Goal: Information Seeking & Learning: Learn about a topic

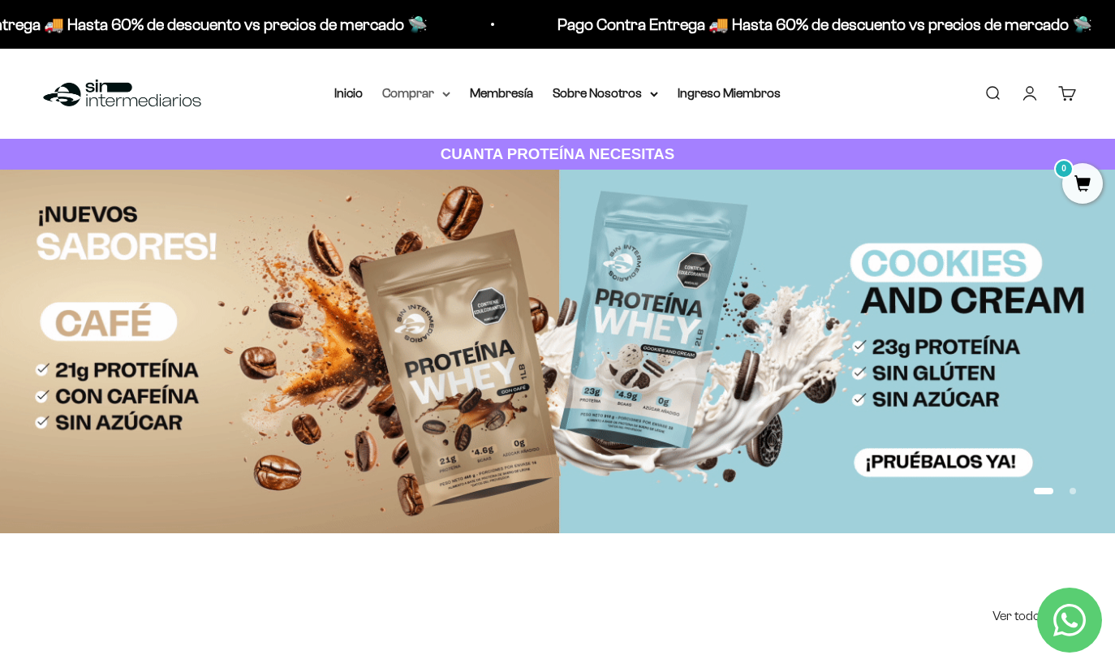
click at [412, 97] on summary "Comprar" at bounding box center [416, 93] width 68 height 21
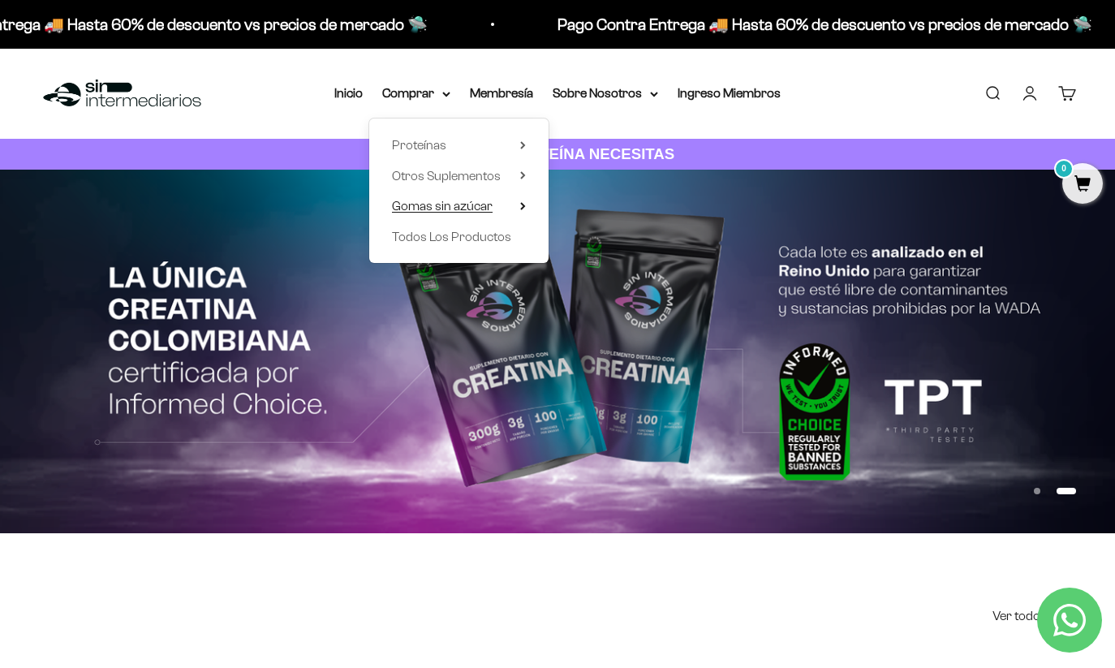
click at [443, 209] on span "Gomas sin azúcar" at bounding box center [442, 206] width 101 height 14
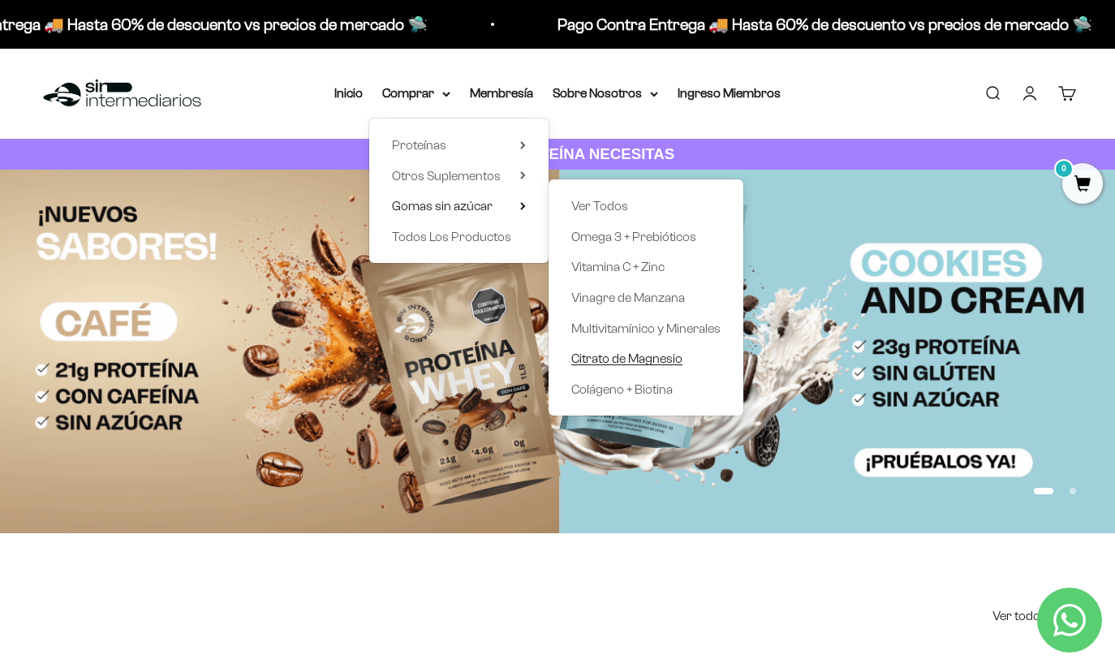
click at [615, 353] on span "Citrato de Magnesio" at bounding box center [626, 358] width 111 height 14
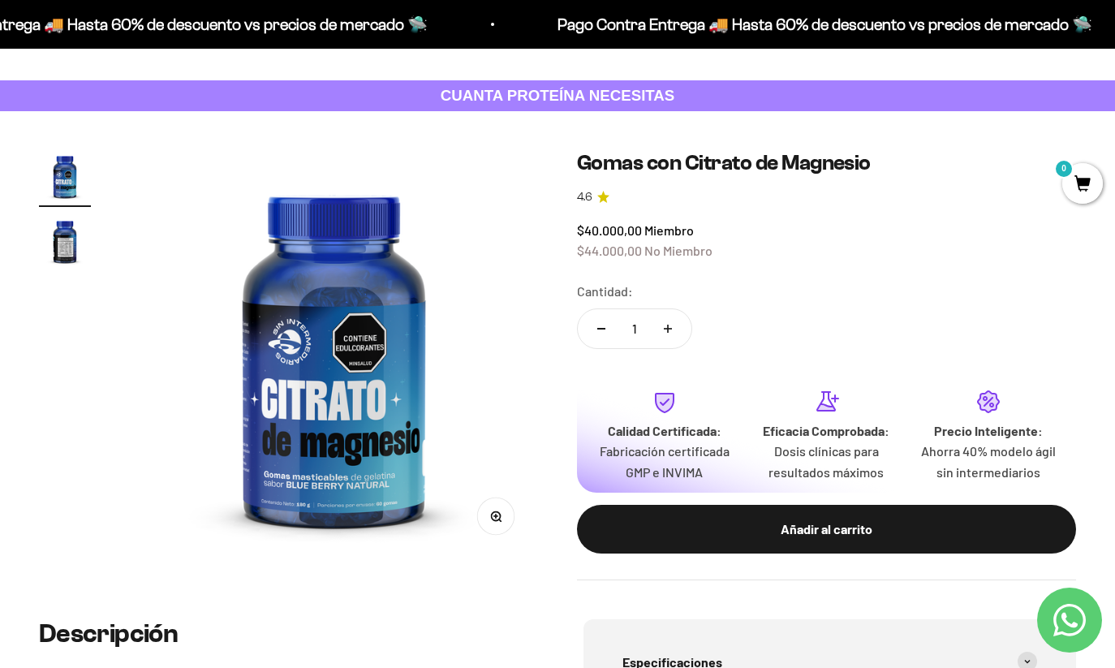
scroll to position [3, 0]
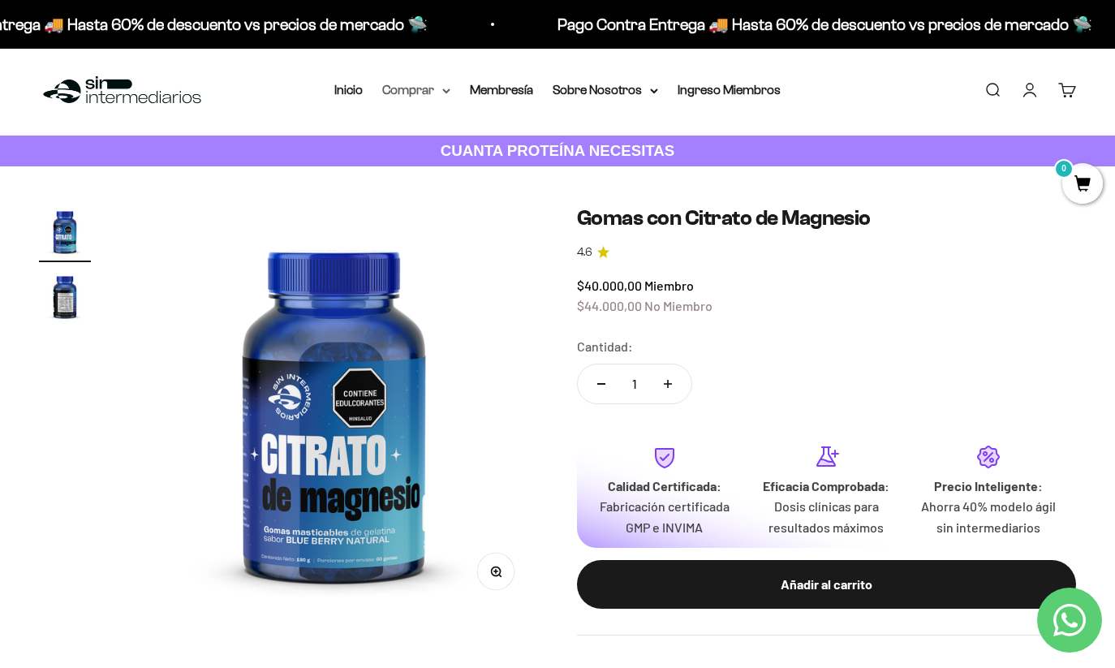
click at [431, 91] on summary "Comprar" at bounding box center [416, 90] width 68 height 21
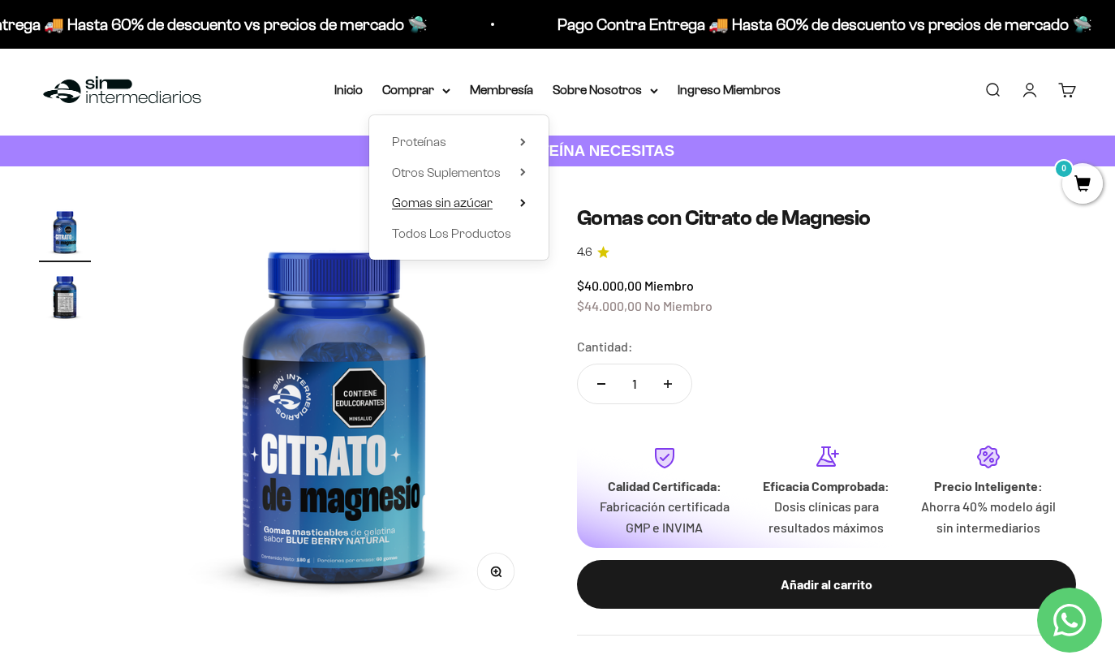
click at [506, 200] on summary "Gomas sin azúcar" at bounding box center [459, 202] width 134 height 21
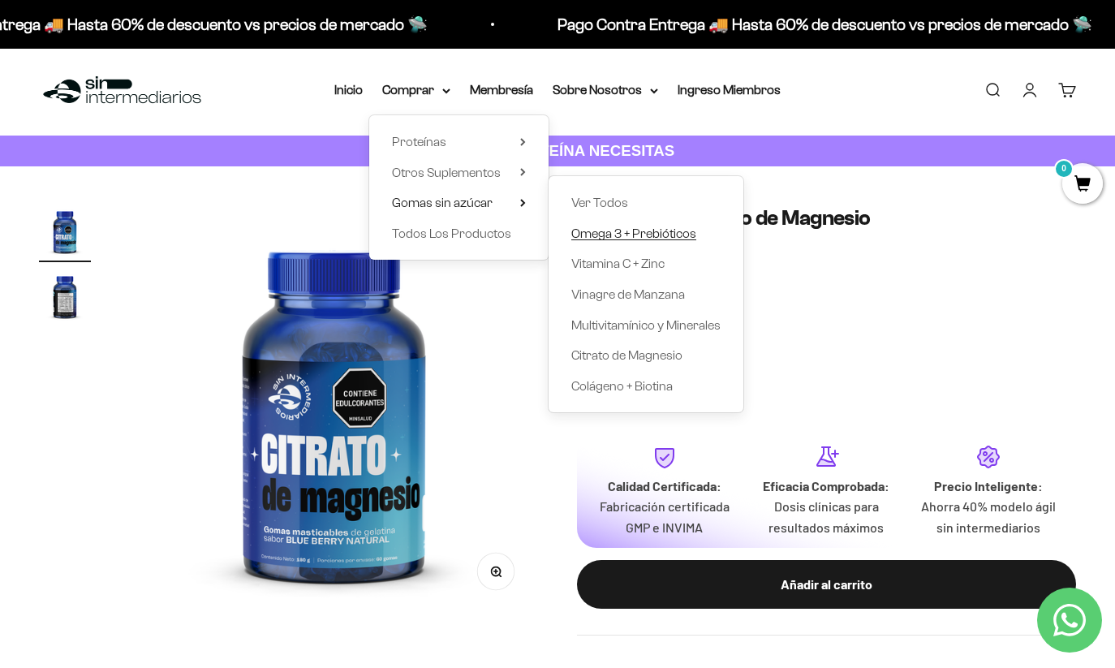
click at [656, 235] on span "Omega 3 + Prebióticos" at bounding box center [633, 233] width 125 height 14
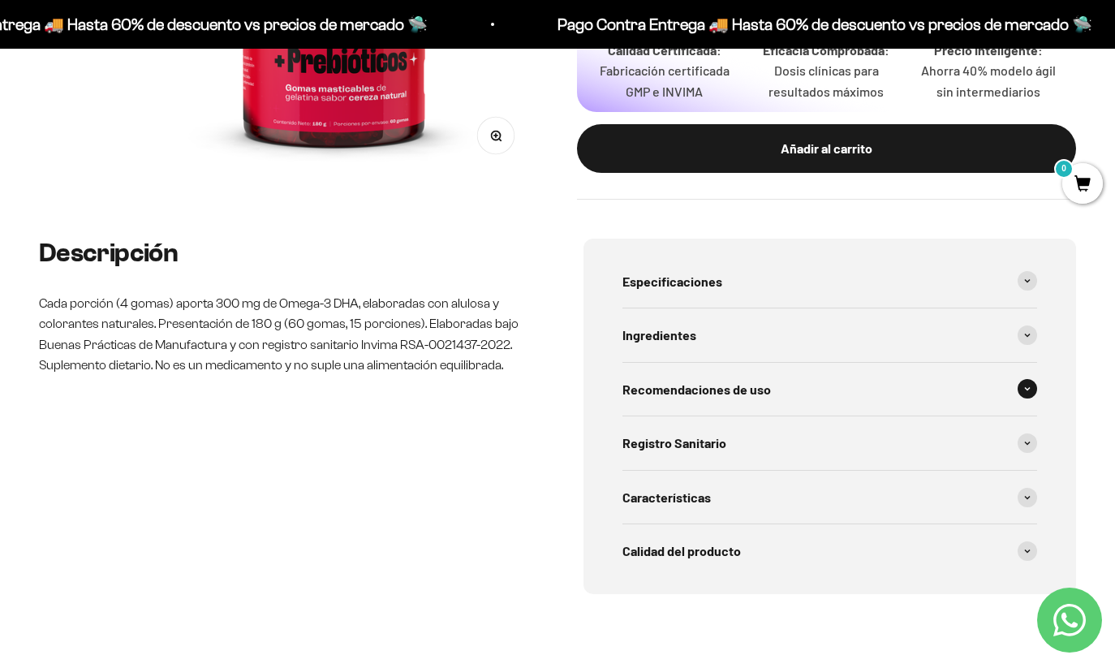
click at [751, 379] on span "Recomendaciones de uso" at bounding box center [696, 389] width 149 height 21
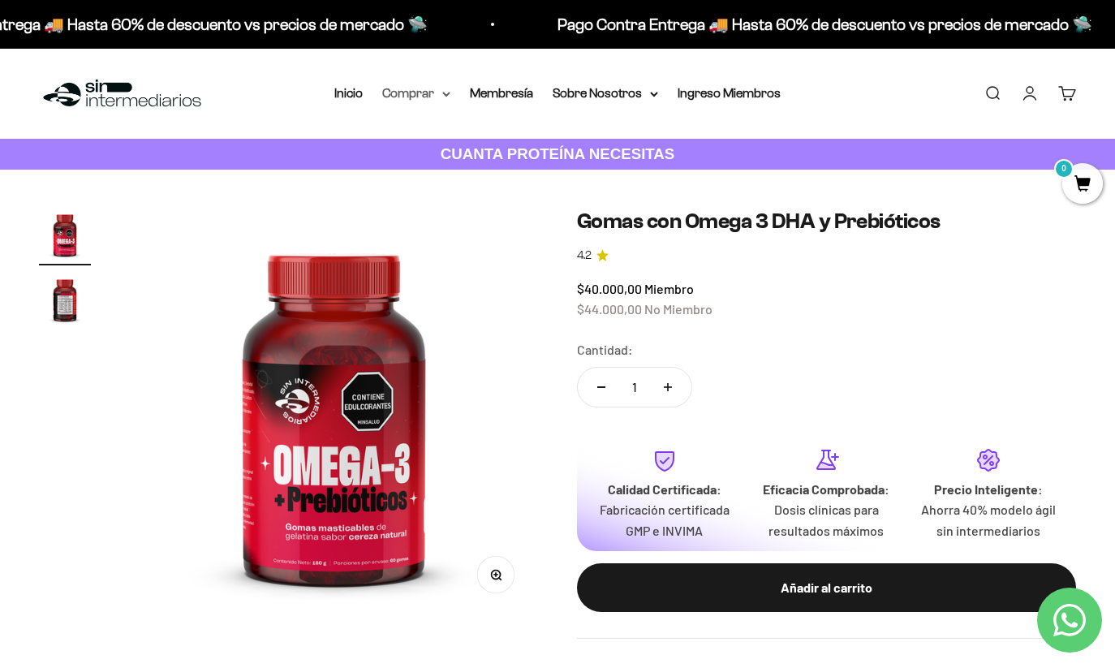
click at [429, 95] on summary "Comprar" at bounding box center [416, 93] width 68 height 21
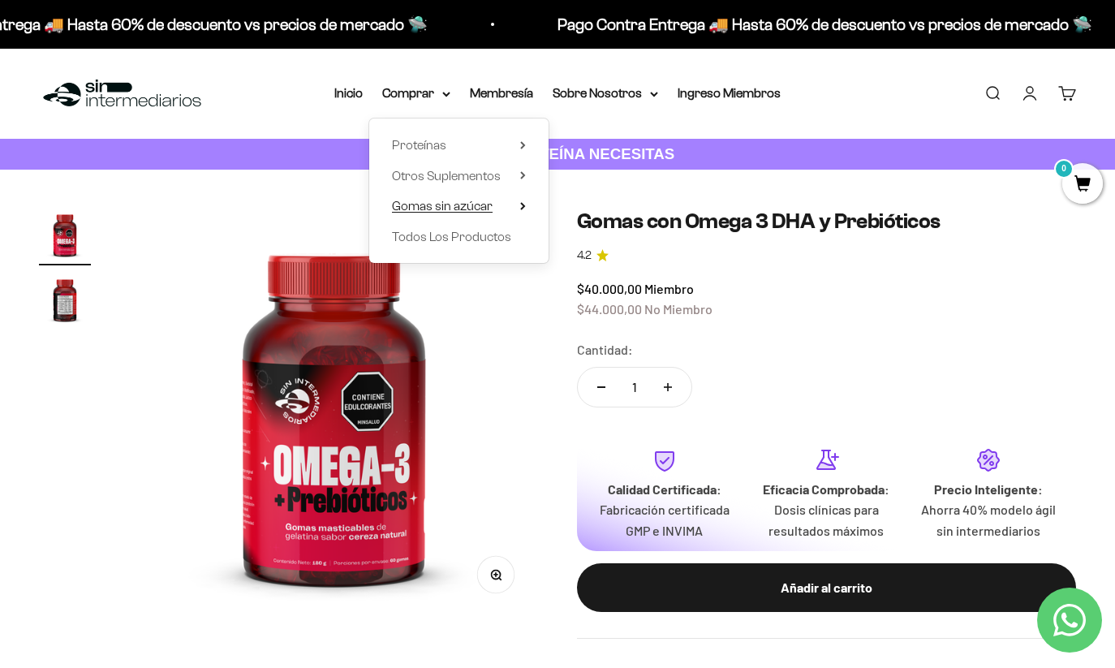
click at [510, 204] on summary "Gomas sin azúcar" at bounding box center [459, 206] width 134 height 21
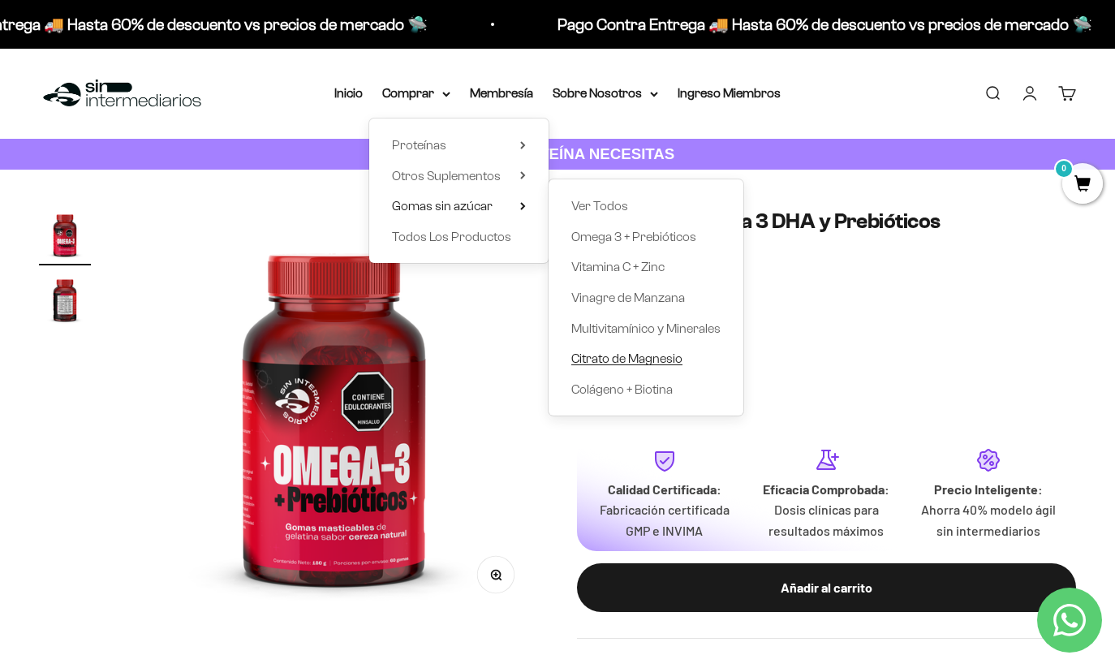
click at [644, 353] on span "Citrato de Magnesio" at bounding box center [626, 358] width 111 height 14
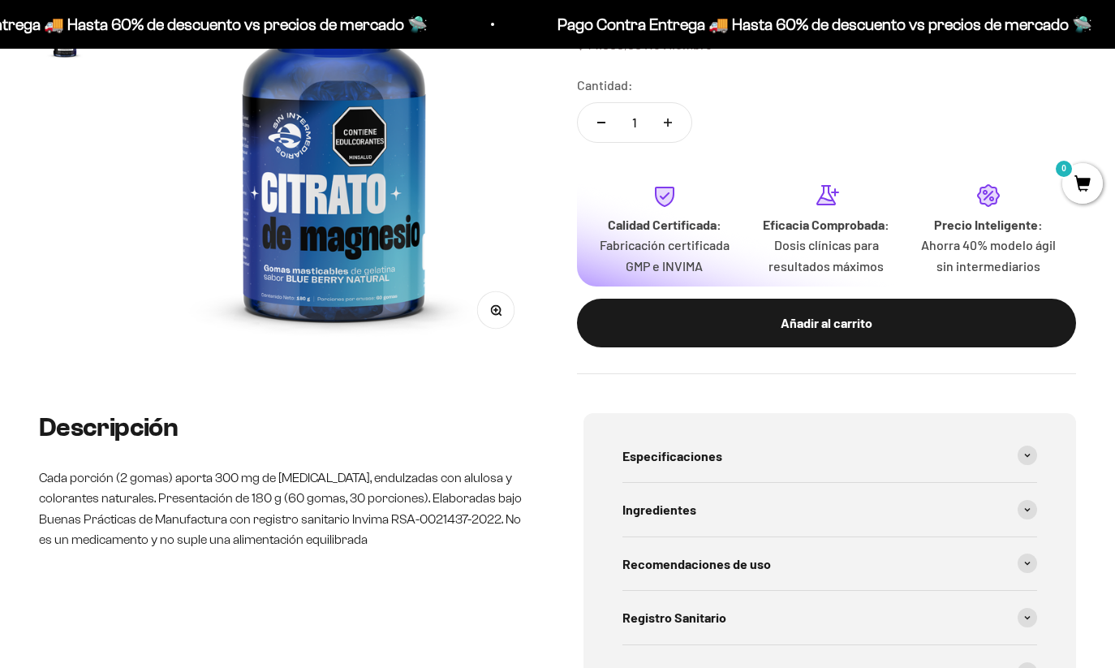
scroll to position [334, 0]
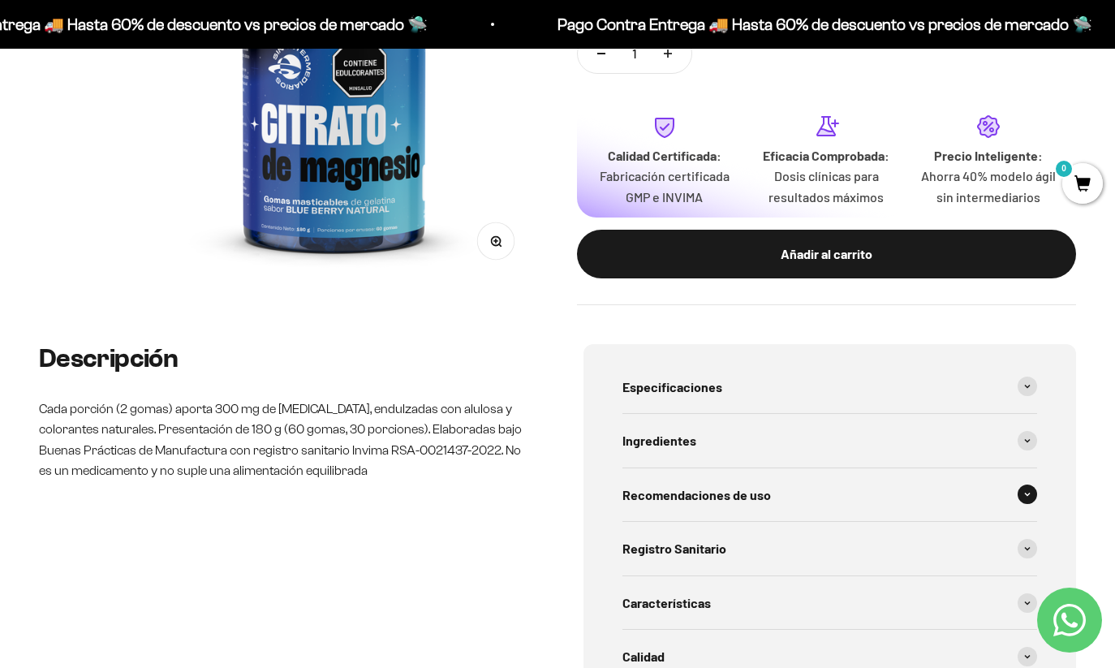
click at [800, 492] on div "Recomendaciones de uso" at bounding box center [829, 495] width 415 height 54
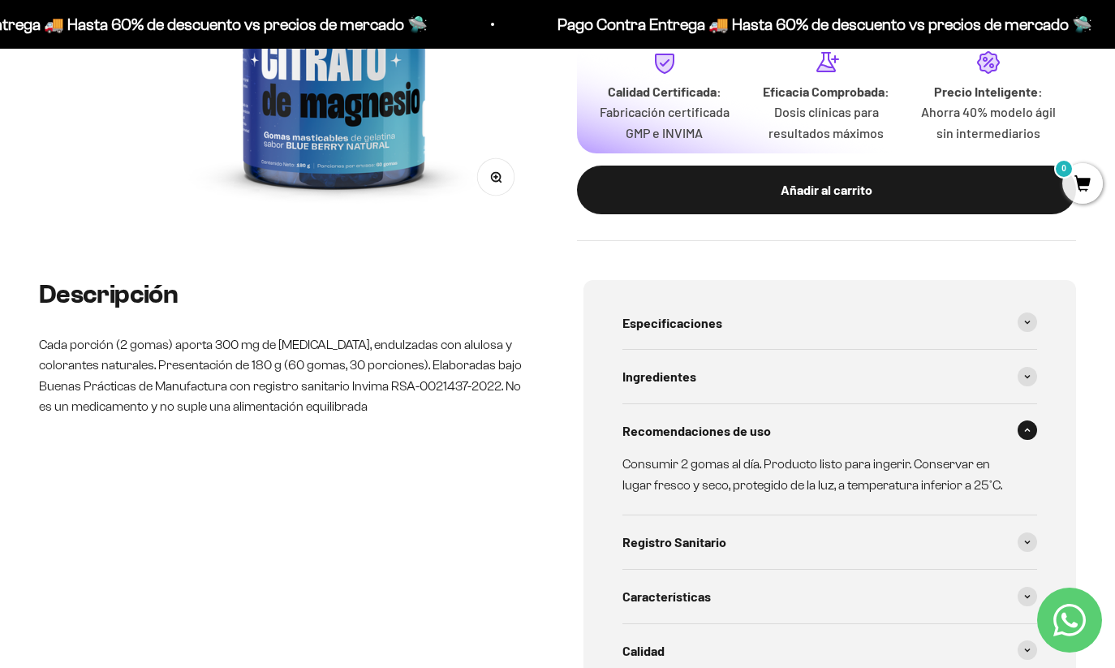
scroll to position [403, 0]
